Goal: Find specific page/section: Find specific page/section

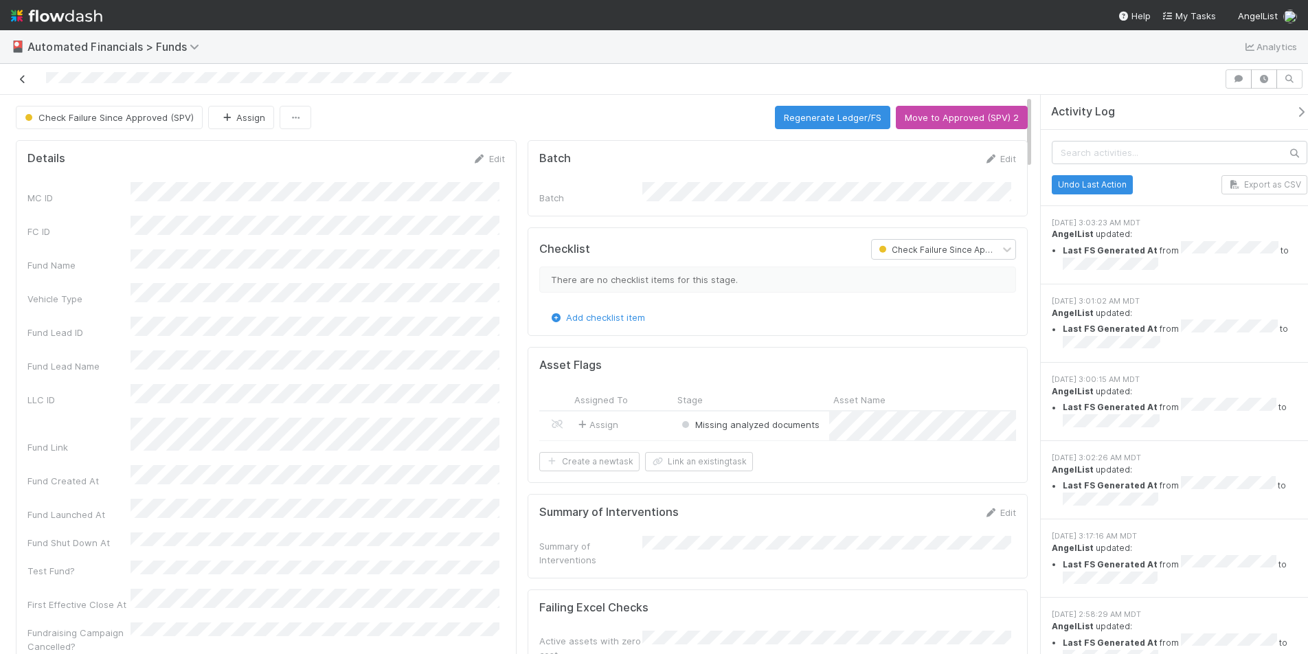
click at [31, 79] on div at bounding box center [611, 78] width 1213 height 19
click at [24, 80] on icon at bounding box center [23, 79] width 14 height 9
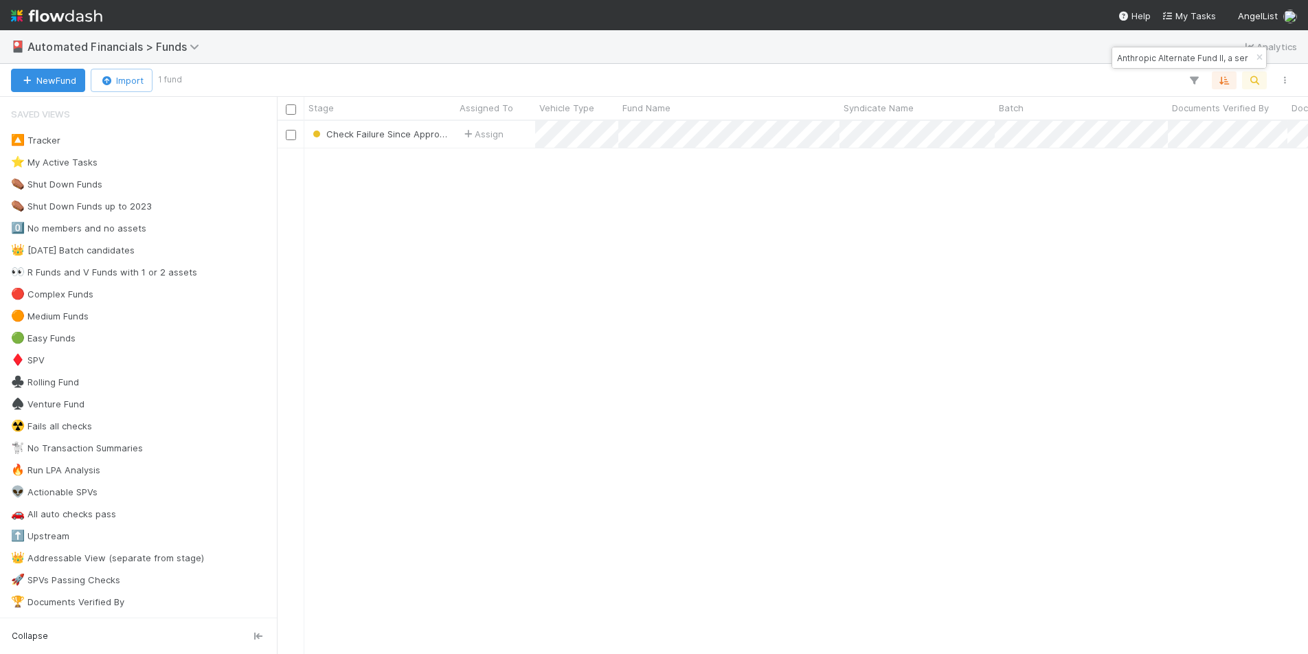
scroll to position [523, 1021]
click at [1262, 57] on icon "button" at bounding box center [1259, 58] width 14 height 8
click at [1254, 82] on icon "button" at bounding box center [1254, 80] width 14 height 12
type input "NI Fund II, a series of Caspari Investments, LP"
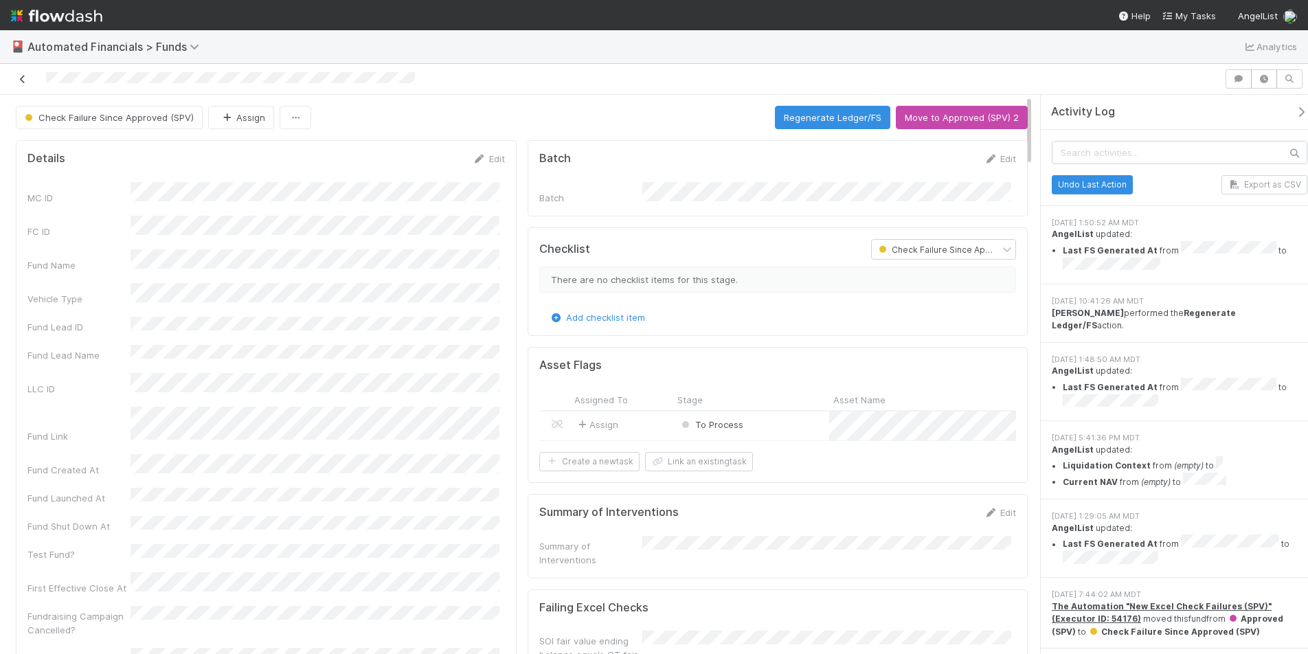
click at [23, 80] on icon at bounding box center [23, 79] width 14 height 9
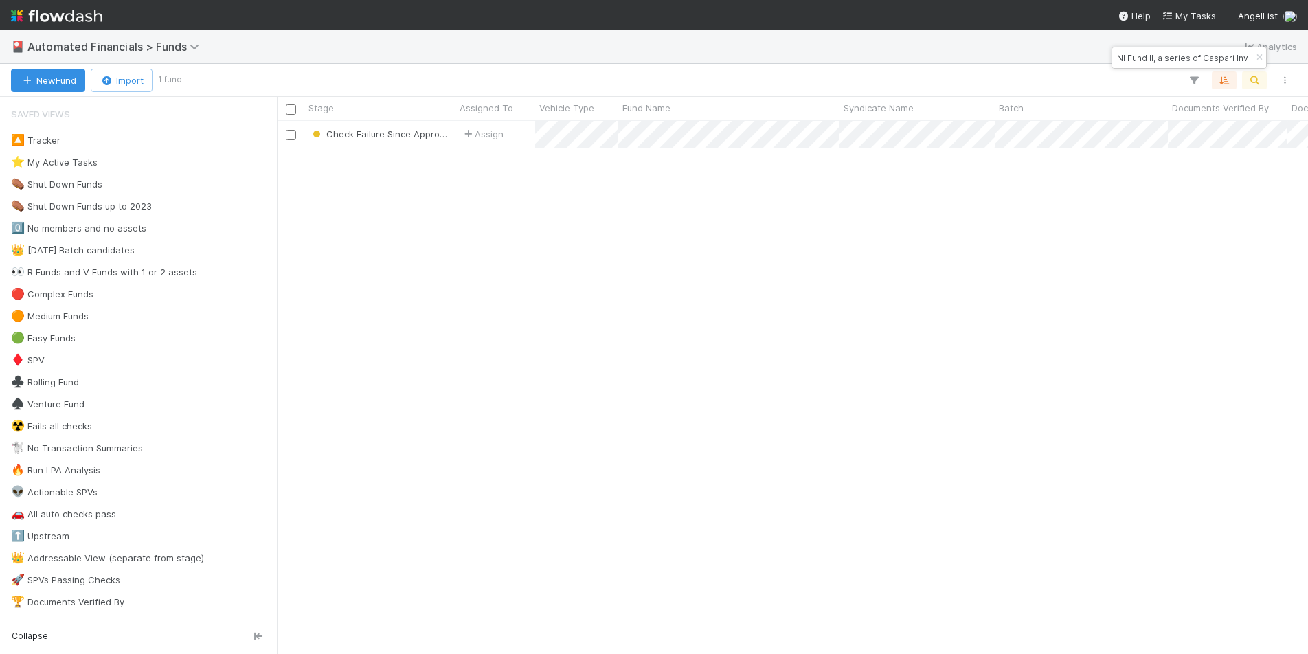
scroll to position [523, 1021]
click at [1258, 57] on icon "button" at bounding box center [1259, 58] width 14 height 8
click at [1254, 75] on icon "button" at bounding box center [1254, 80] width 14 height 12
type input "ZE Fund I, a series of TVC-SYND, LP"
